Goal: Find specific page/section: Find specific page/section

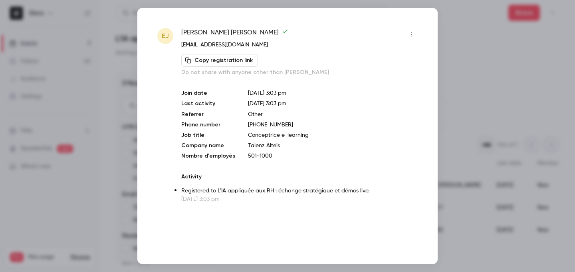
scroll to position [0, 803]
click at [460, 25] on div at bounding box center [287, 136] width 575 height 272
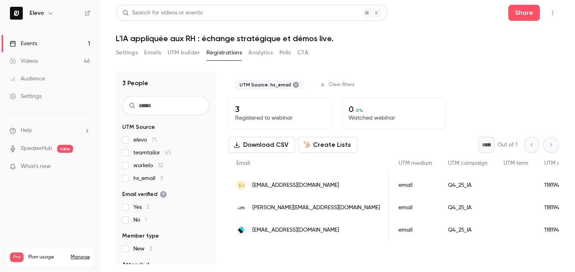
click at [64, 43] on link "Events 1" at bounding box center [50, 44] width 100 height 18
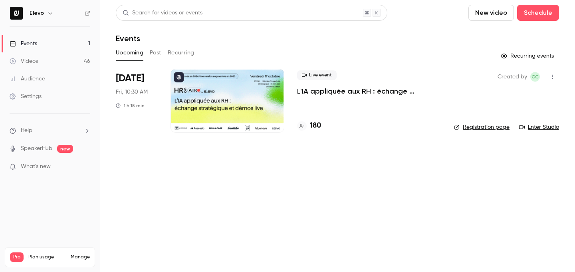
click at [154, 50] on button "Past" at bounding box center [156, 52] width 12 height 13
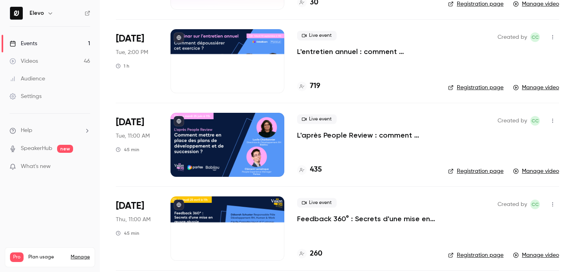
scroll to position [1057, 0]
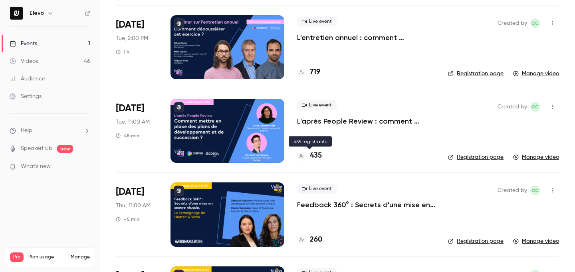
click at [317, 156] on h4 "435" at bounding box center [316, 155] width 12 height 11
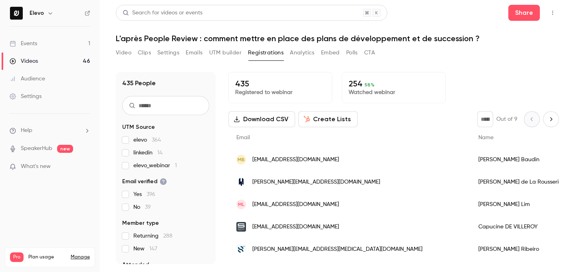
click at [161, 105] on input "text" at bounding box center [165, 105] width 87 height 19
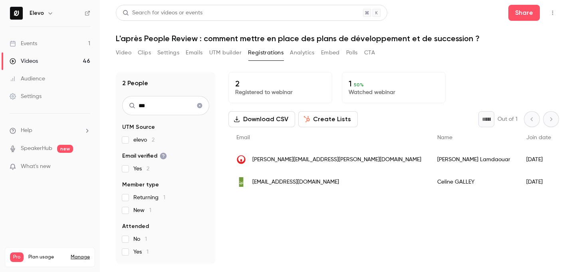
type input "***"
